Goal: Task Accomplishment & Management: Complete application form

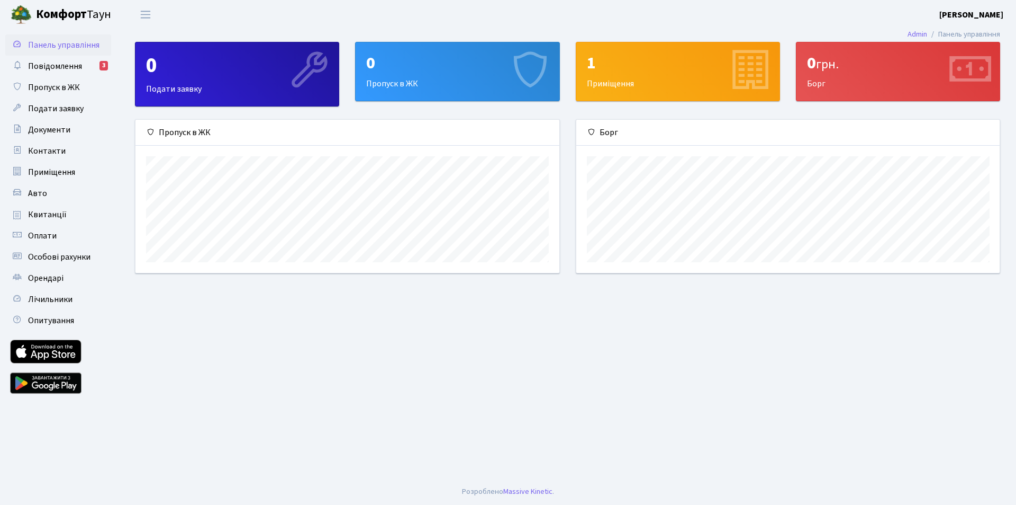
scroll to position [153, 424]
click at [58, 108] on span "Подати заявку" at bounding box center [56, 109] width 56 height 12
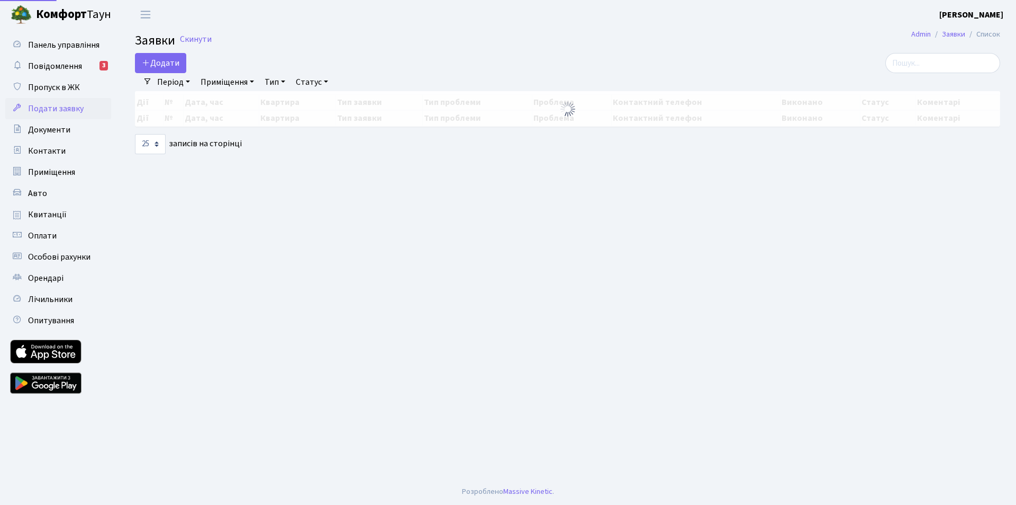
select select "25"
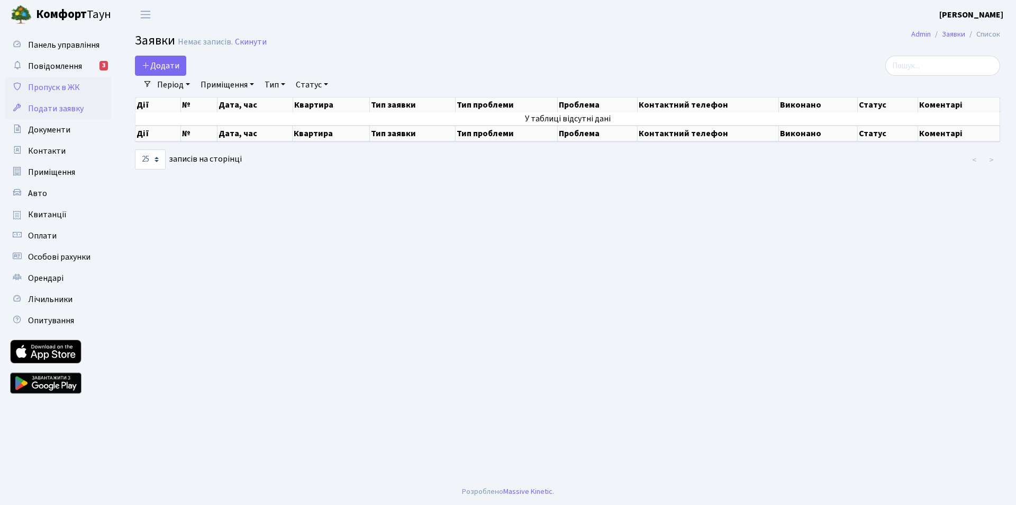
click at [58, 82] on span "Пропуск в ЖК" at bounding box center [54, 88] width 52 height 12
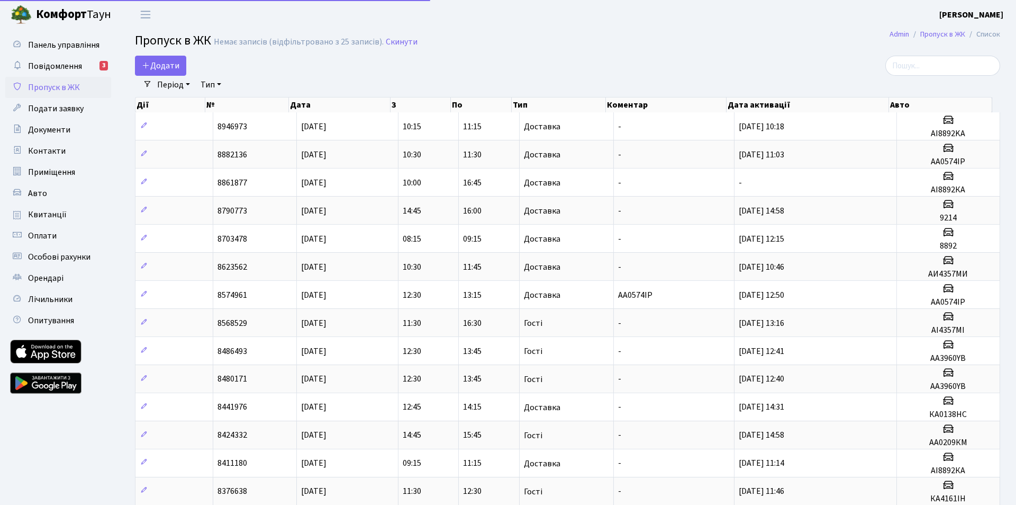
select select "25"
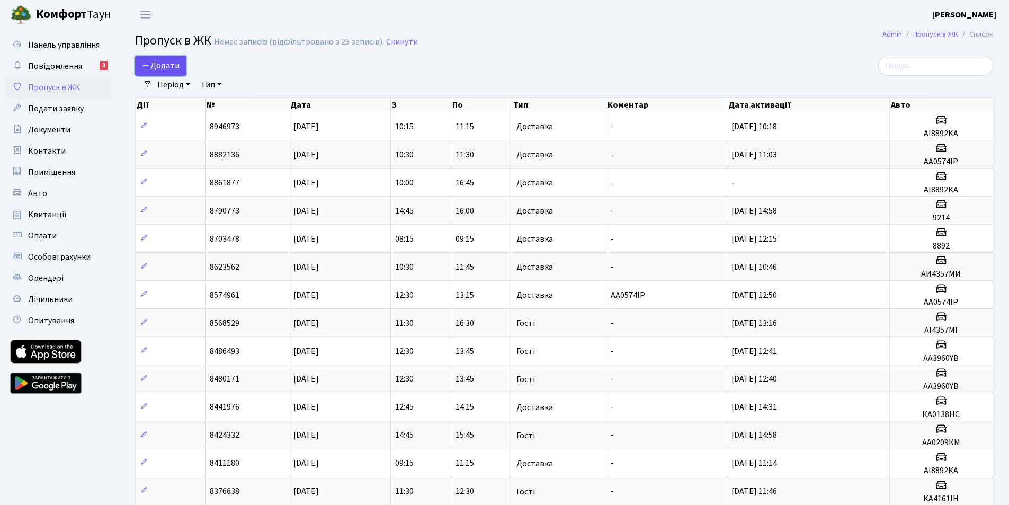
click at [157, 64] on span "Додати" at bounding box center [161, 66] width 38 height 12
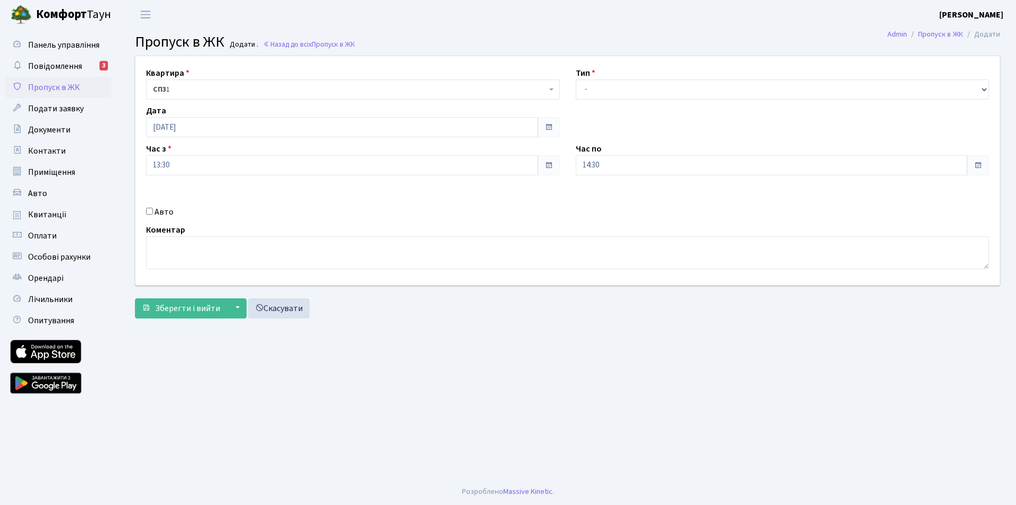
click at [978, 164] on span at bounding box center [978, 165] width 8 height 8
click at [592, 165] on input "14:30" at bounding box center [772, 165] width 392 height 20
drag, startPoint x: 591, startPoint y: 162, endPoint x: 591, endPoint y: 174, distance: 11.6
click at [591, 168] on input "14:30" at bounding box center [772, 165] width 392 height 20
type input "15:30"
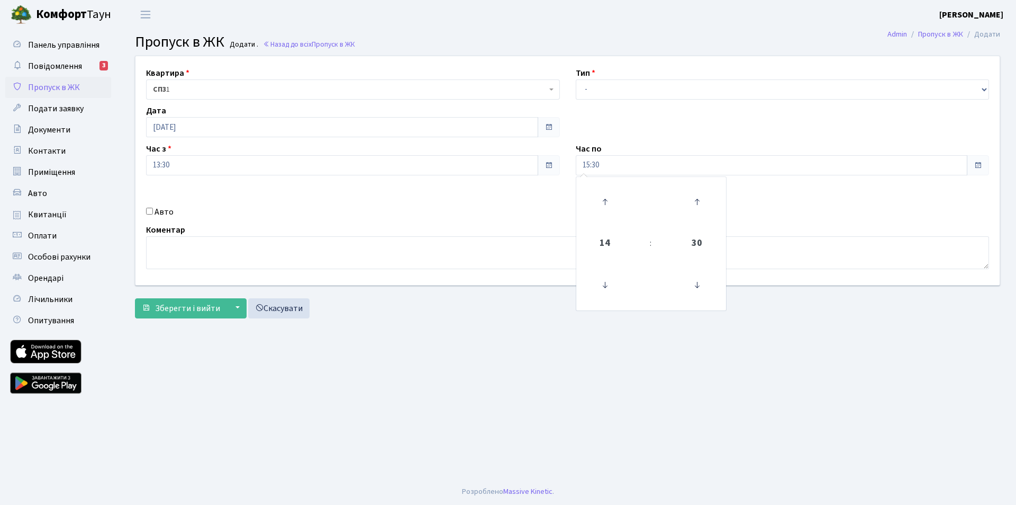
click at [826, 398] on main "Admin Пропуск в ЖК Додати Пропуск в ЖК Додати . Назад до всіх Пропуск в ЖК Квар…" at bounding box center [567, 253] width 897 height 449
click at [601, 86] on select "- Доставка Таксі Гості Сервіс" at bounding box center [783, 89] width 414 height 20
click at [576, 79] on select "- Доставка Таксі Гості Сервіс" at bounding box center [783, 89] width 414 height 20
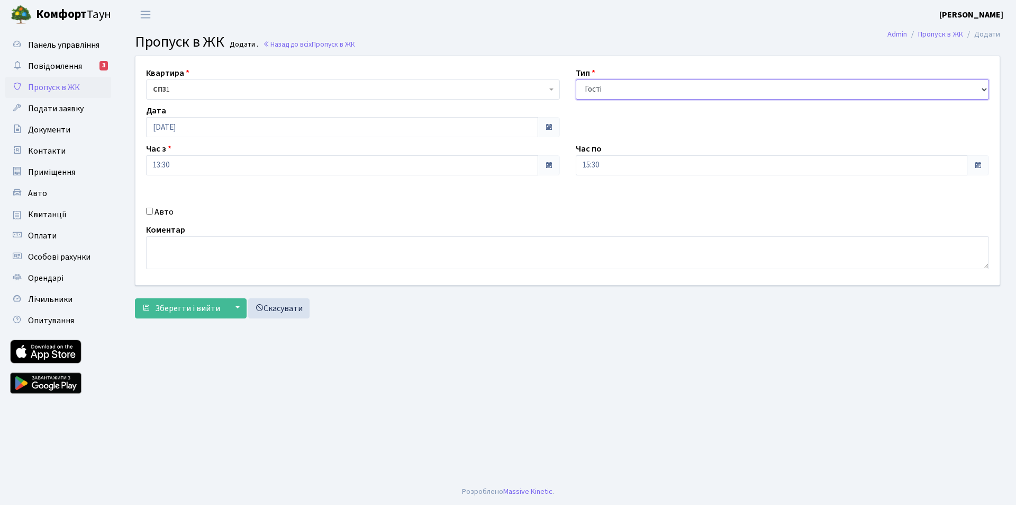
click at [985, 89] on select "- Доставка Таксі Гості Сервіс" at bounding box center [783, 89] width 414 height 20
select select "1"
click at [576, 79] on select "- Доставка Таксі Гості Сервіс" at bounding box center [783, 89] width 414 height 20
click at [148, 209] on input "Авто" at bounding box center [149, 211] width 7 height 7
checkbox input "true"
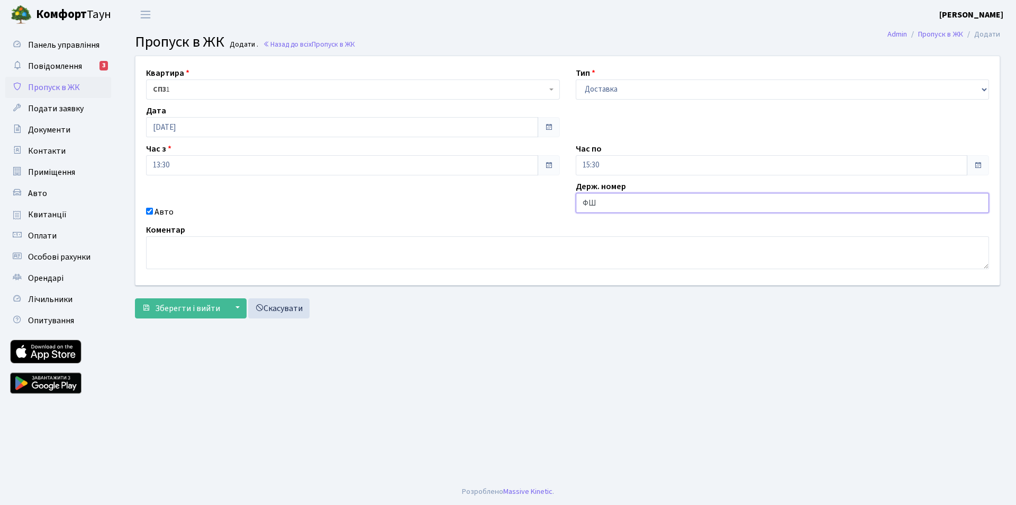
type input "Ф"
type input "AI0459KT"
click at [590, 164] on input "15:30" at bounding box center [772, 165] width 392 height 20
type input "14:30"
drag, startPoint x: 739, startPoint y: 458, endPoint x: 745, endPoint y: 428, distance: 31.5
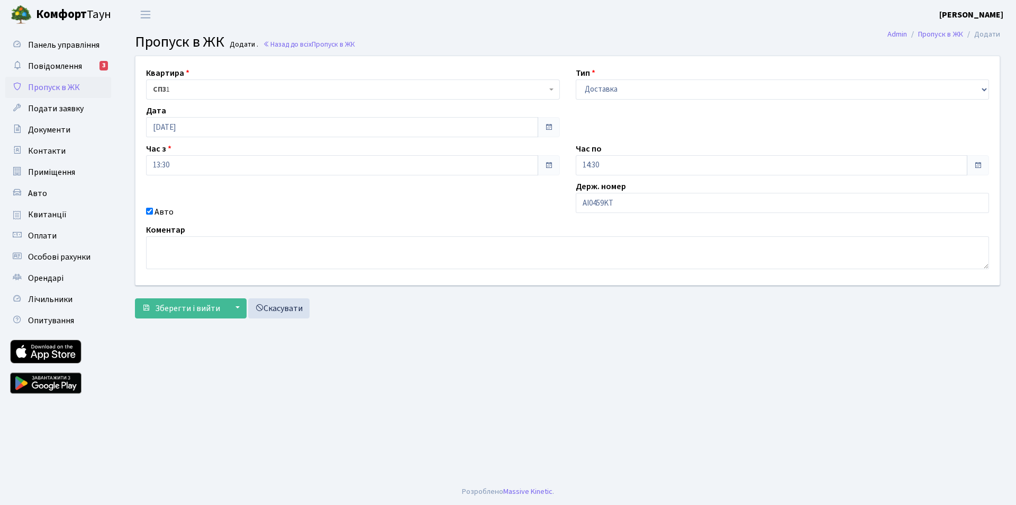
click at [740, 458] on main "Admin Пропуск в ЖК Додати Пропуск в ЖК Додати . Назад до всіх Пропуск в ЖК Квар…" at bounding box center [567, 253] width 897 height 449
click at [191, 309] on span "Зберегти і вийти" at bounding box center [187, 308] width 65 height 12
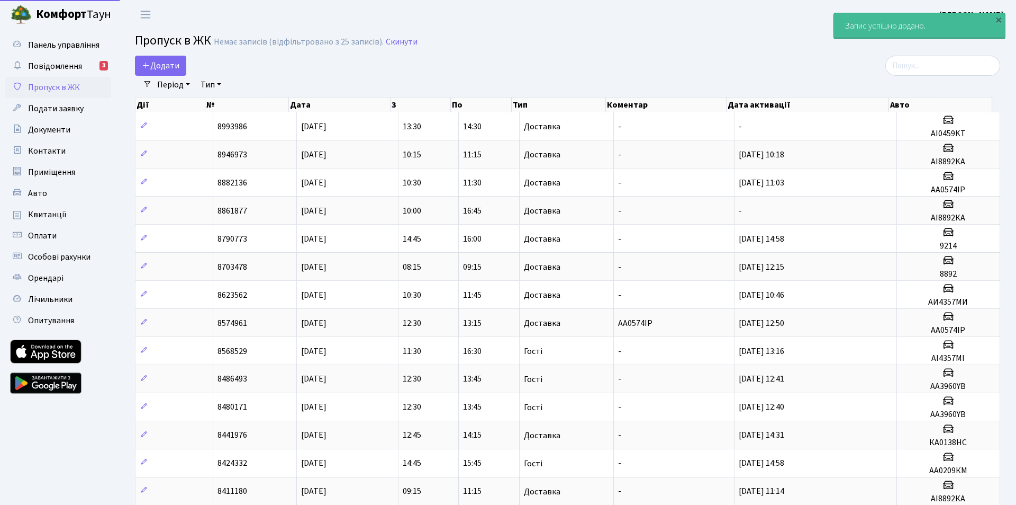
select select "25"
